Goal: Navigation & Orientation: Find specific page/section

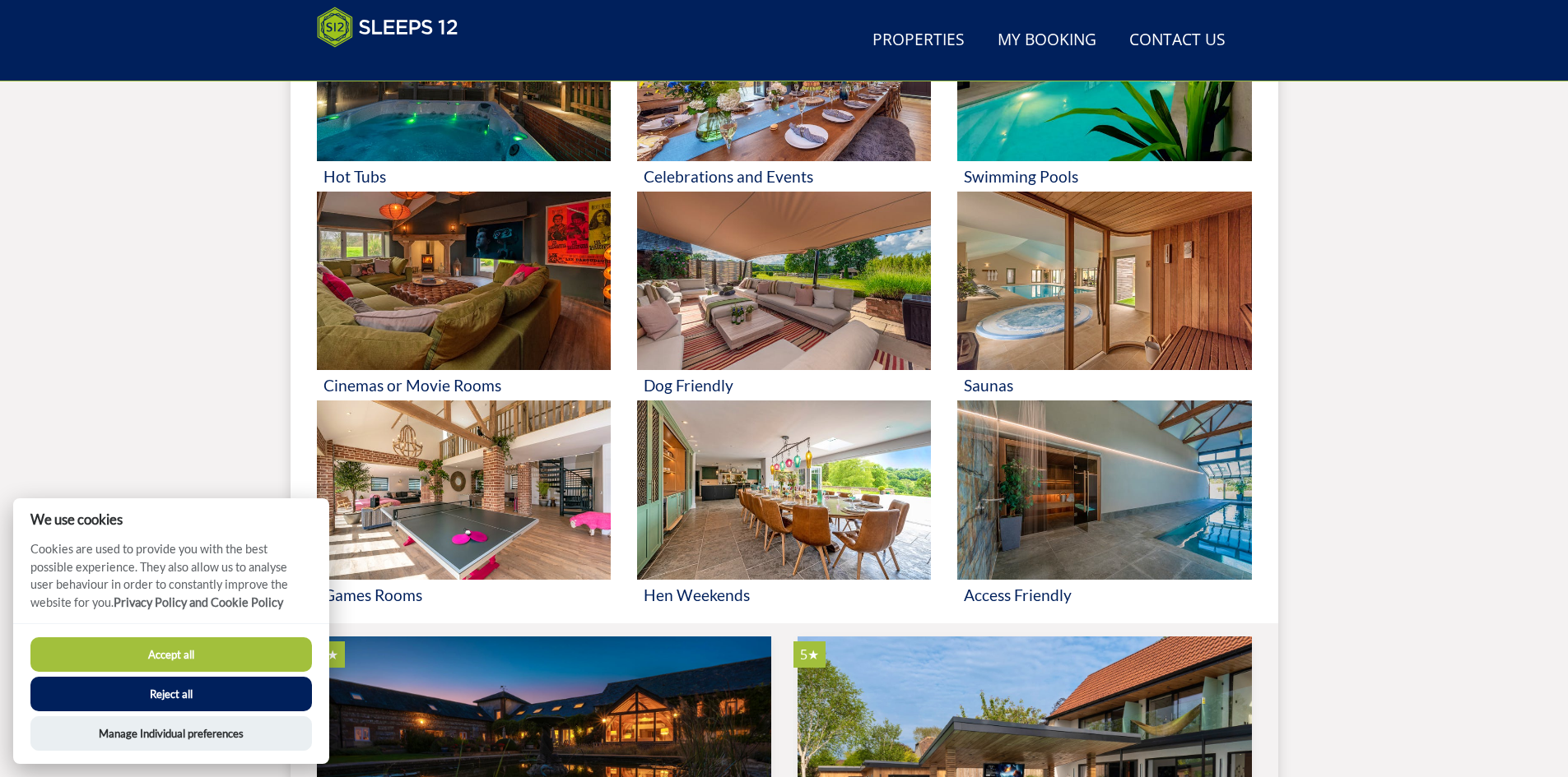
scroll to position [840, 0]
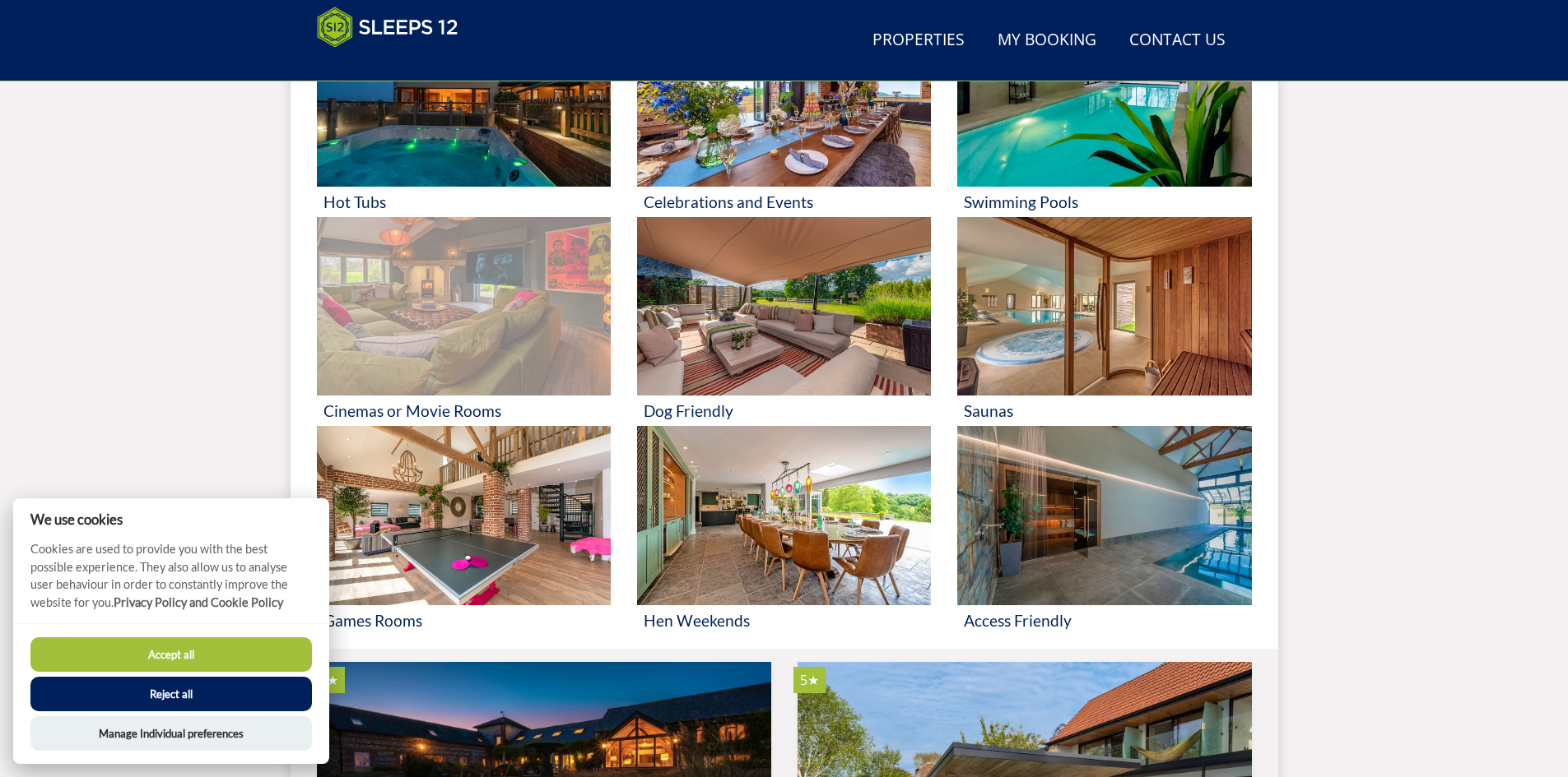
click at [423, 294] on img at bounding box center [464, 306] width 294 height 179
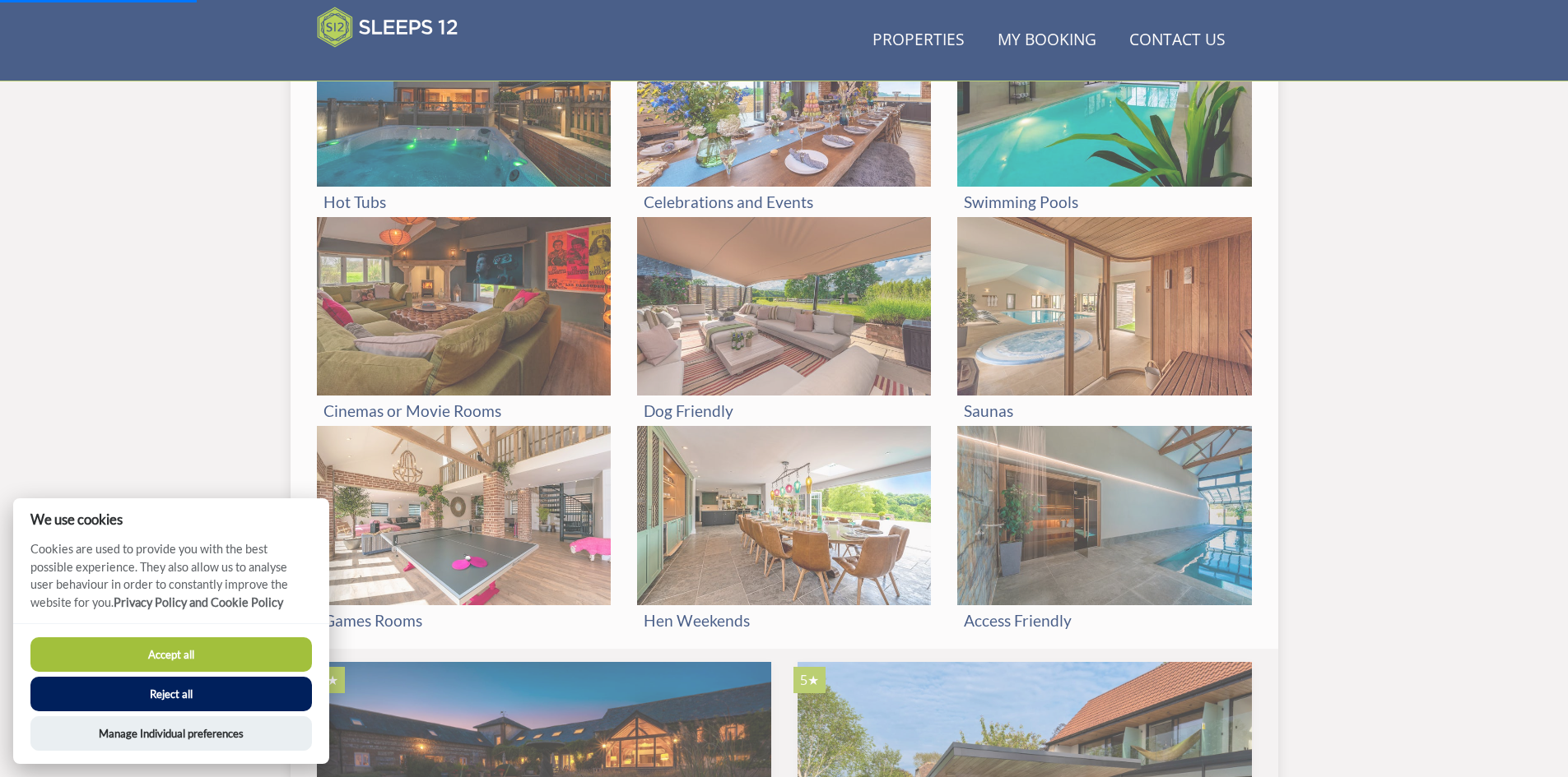
click at [252, 662] on button "Accept all" at bounding box center [172, 654] width 282 height 34
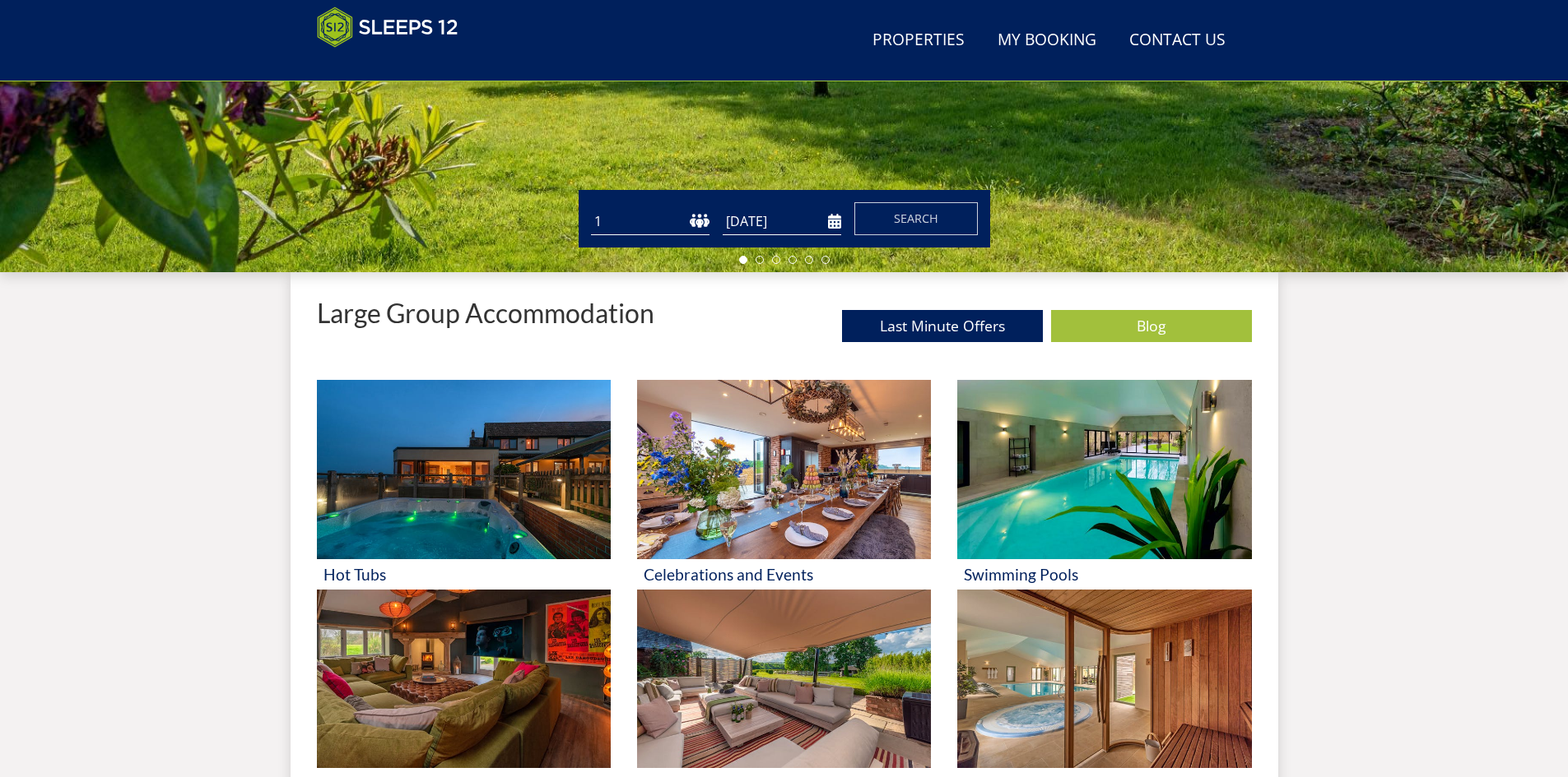
scroll to position [101, 0]
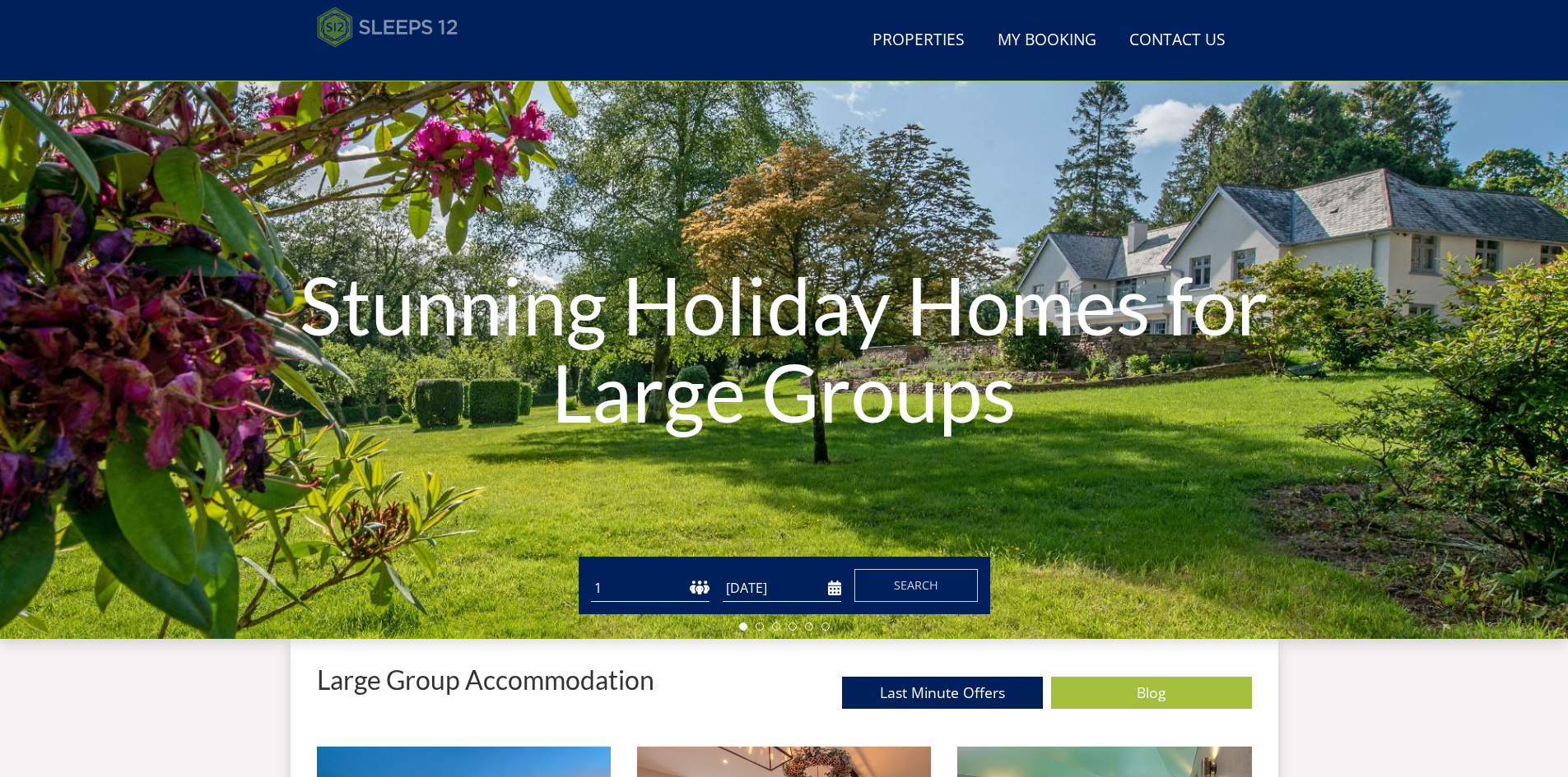
click at [423, 38] on img at bounding box center [388, 27] width 142 height 41
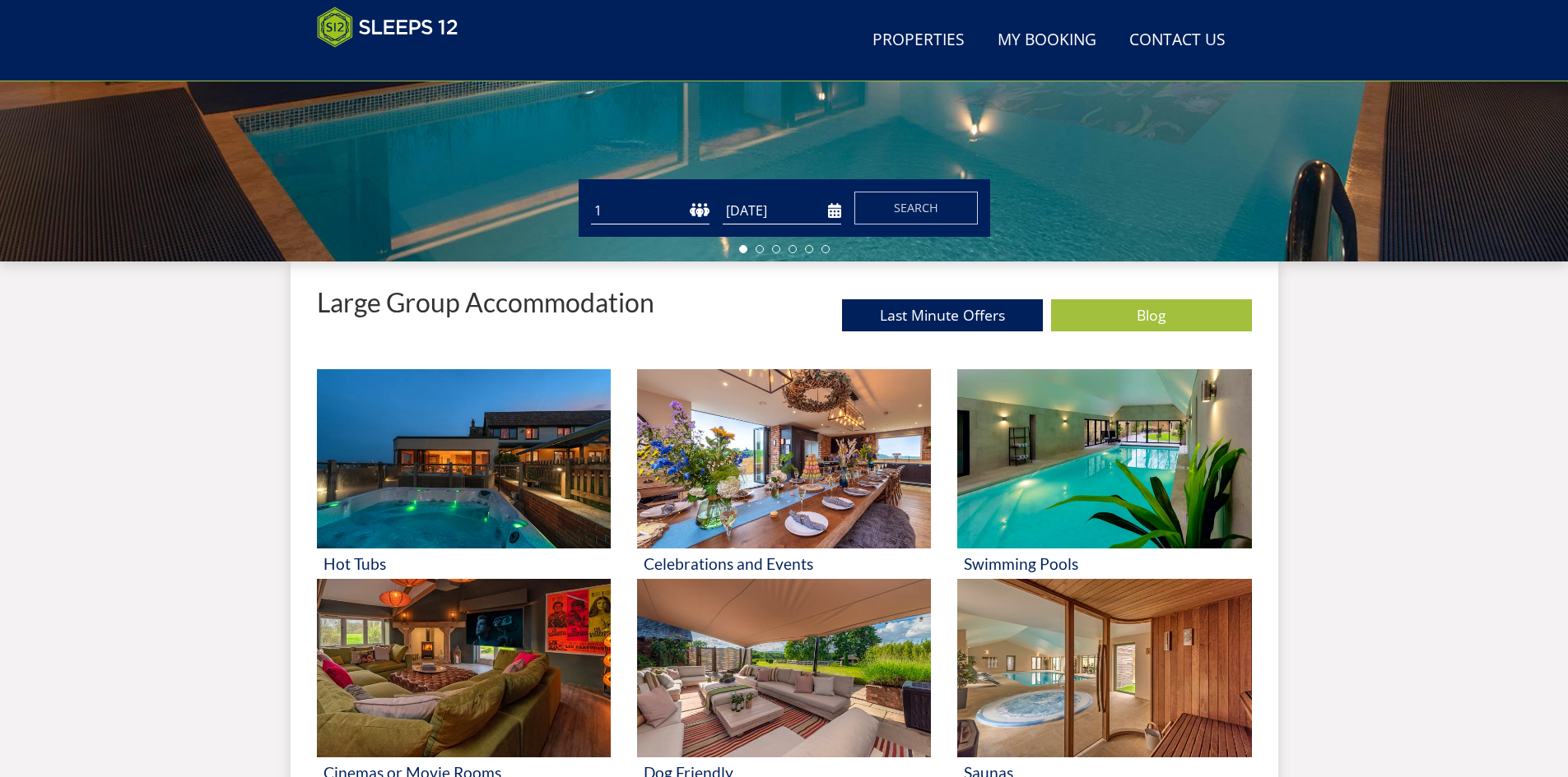
scroll to position [508, 0]
